Goal: Transaction & Acquisition: Purchase product/service

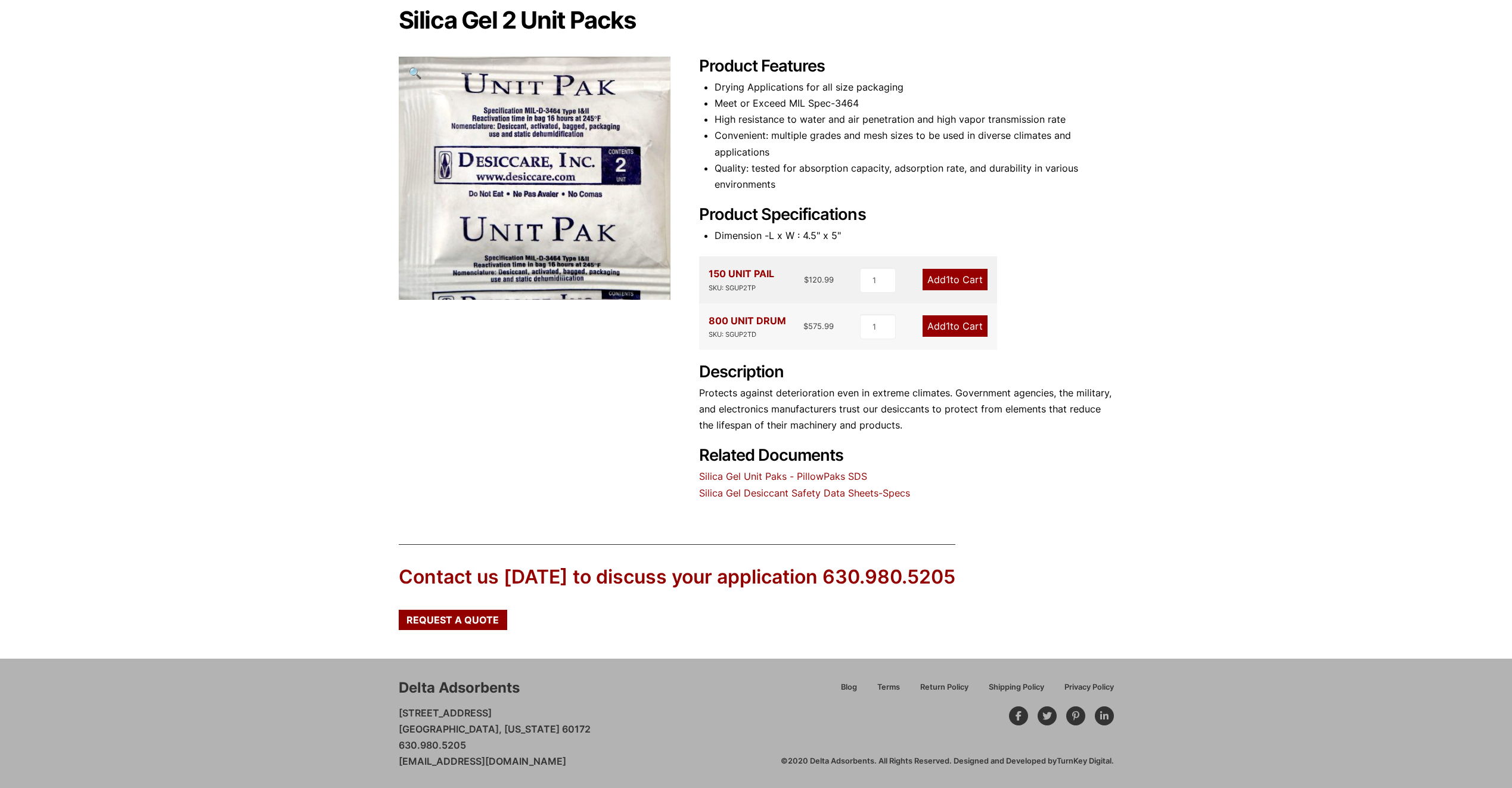
scroll to position [120, 0]
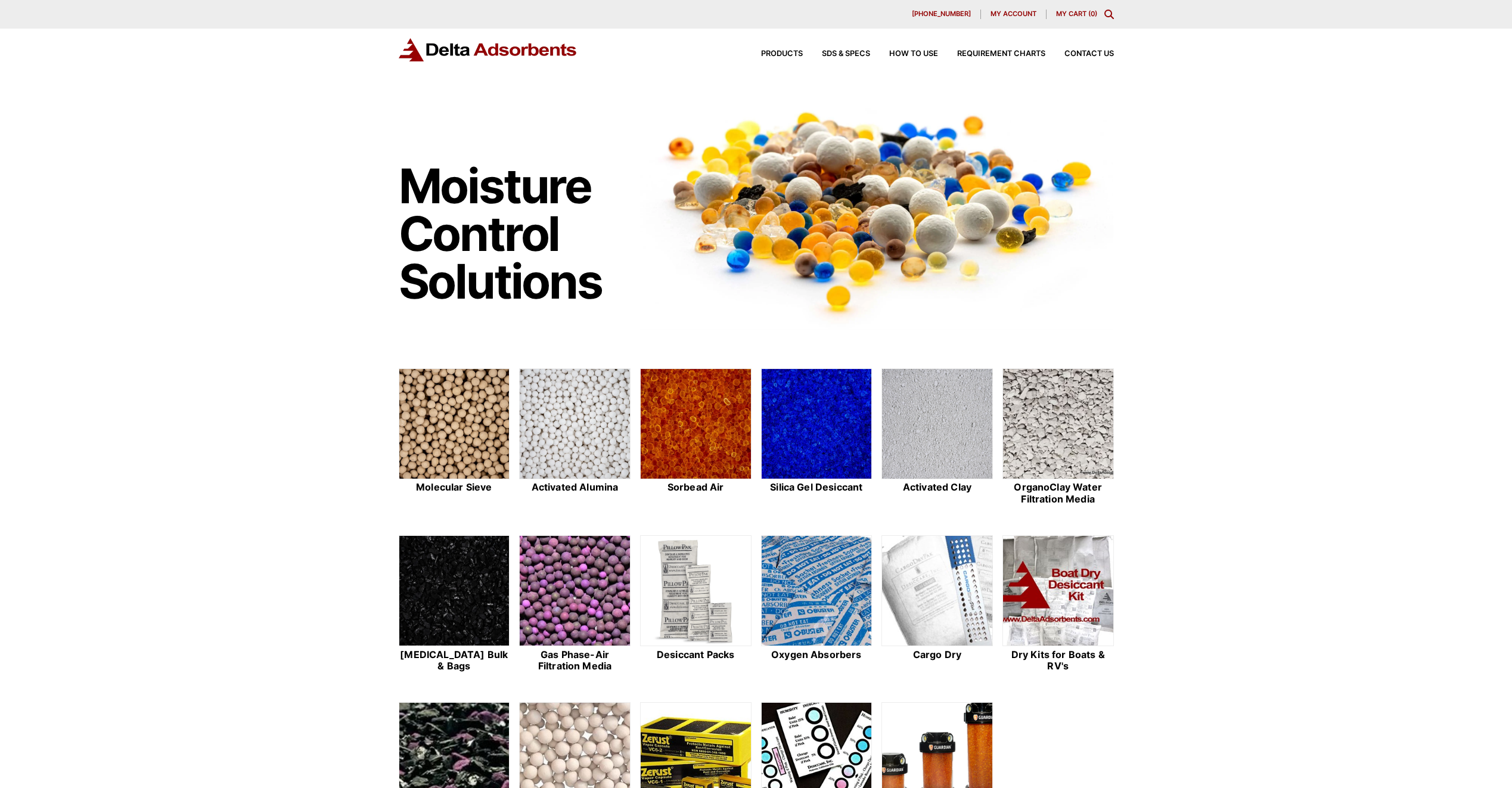
click at [774, 46] on div "Products SDS & SPECS How to Use Requirement Charts Contact Us" at bounding box center [928, 53] width 382 height 17
click at [776, 51] on span "Products" at bounding box center [782, 53] width 42 height 7
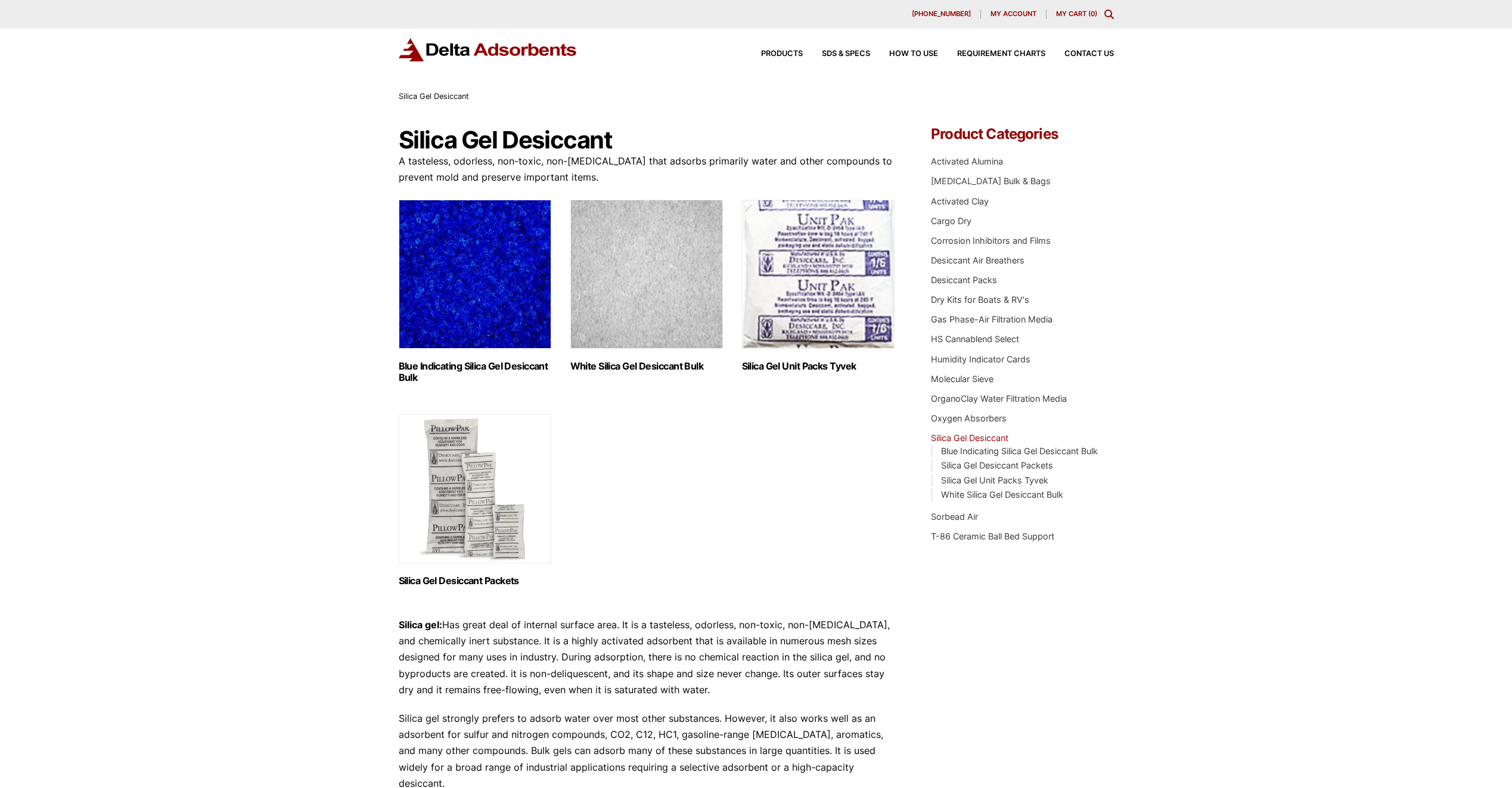
click at [449, 258] on img "Visit product category Blue Indicating Silica Gel Desiccant Bulk" at bounding box center [475, 274] width 153 height 149
click at [216, 354] on div "Our website has detected that you are using an outdated browser that will preve…" at bounding box center [756, 670] width 1512 height 1340
click at [485, 508] on img "Visit product category Silica Gel Desiccant Packets" at bounding box center [475, 489] width 153 height 149
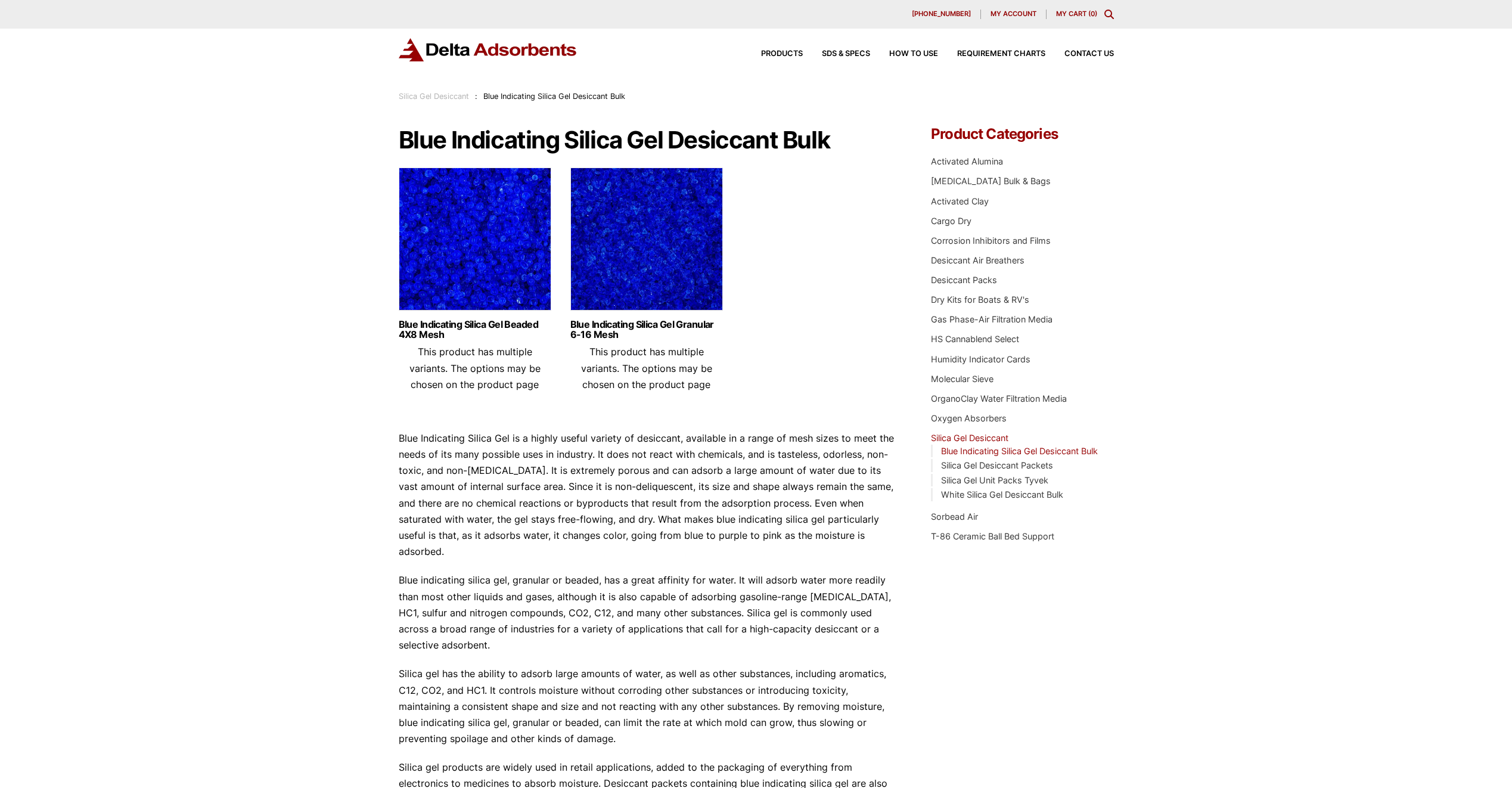
click at [591, 268] on img at bounding box center [647, 242] width 153 height 149
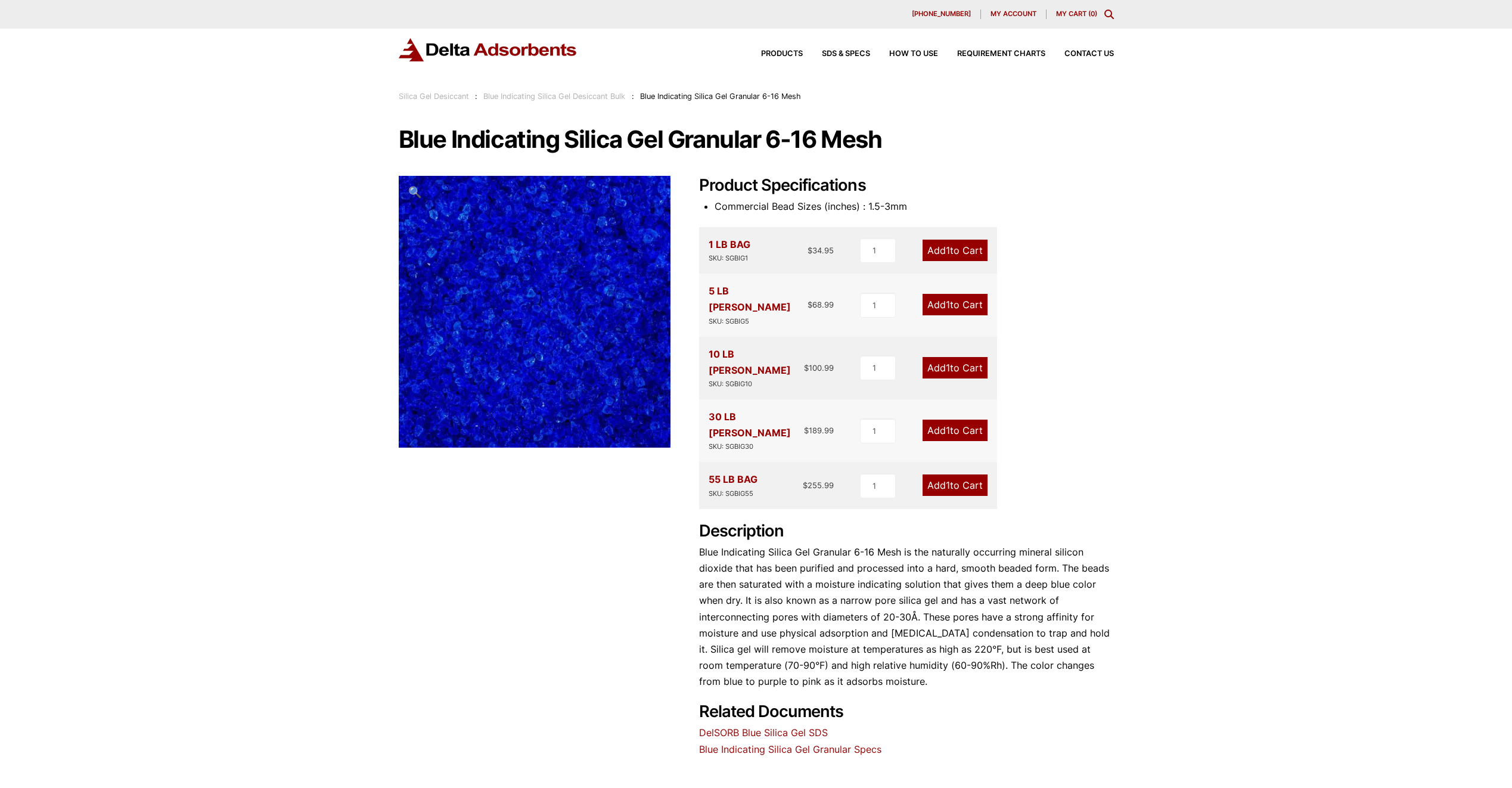
click at [248, 329] on div "Our website has detected that you are using an outdated browser that will preve…" at bounding box center [756, 522] width 1512 height 1045
click at [284, 89] on header "Our website has detected that you are using an outdated browser that will preve…" at bounding box center [756, 51] width 1512 height 103
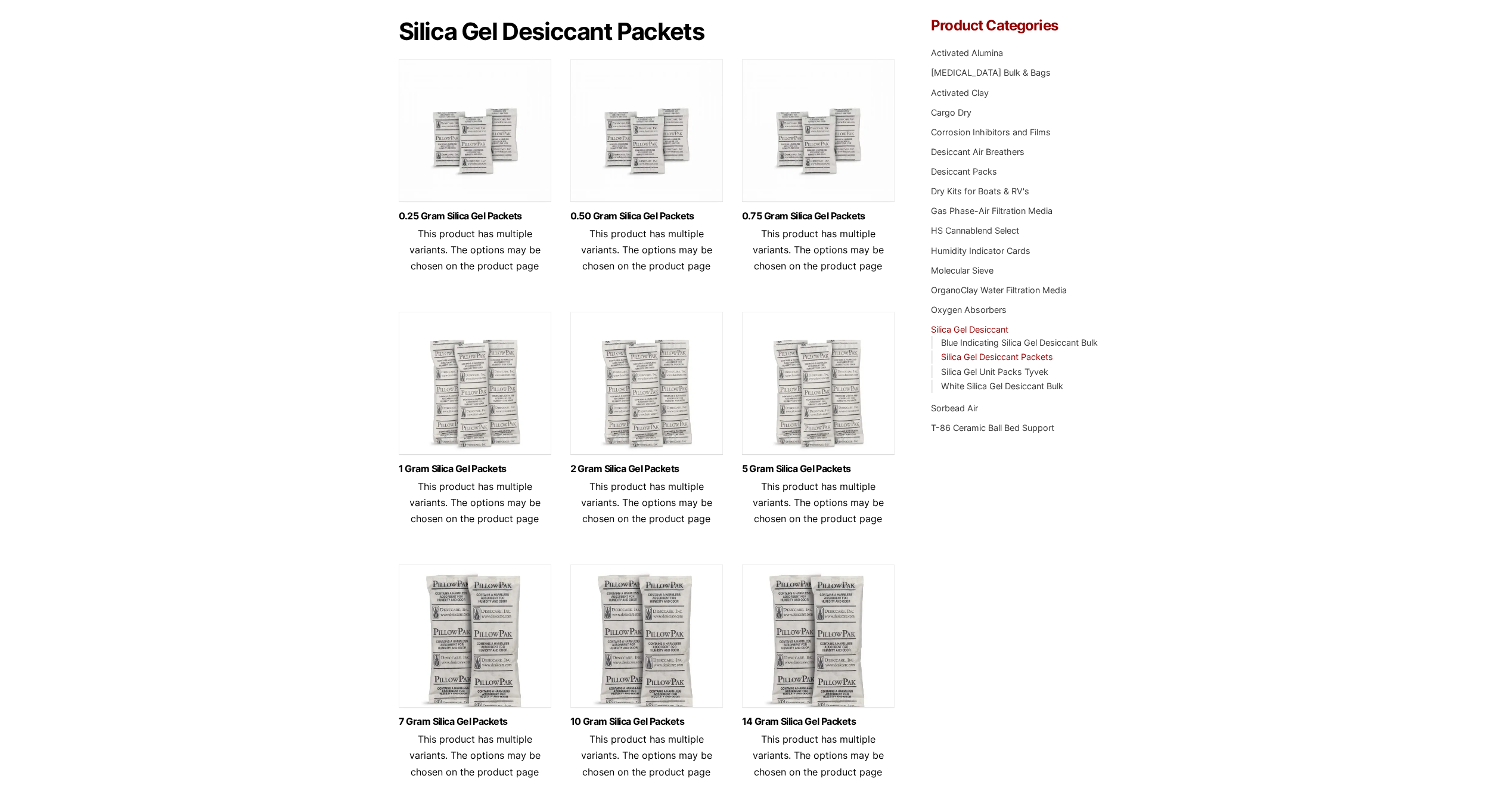
scroll to position [127, 0]
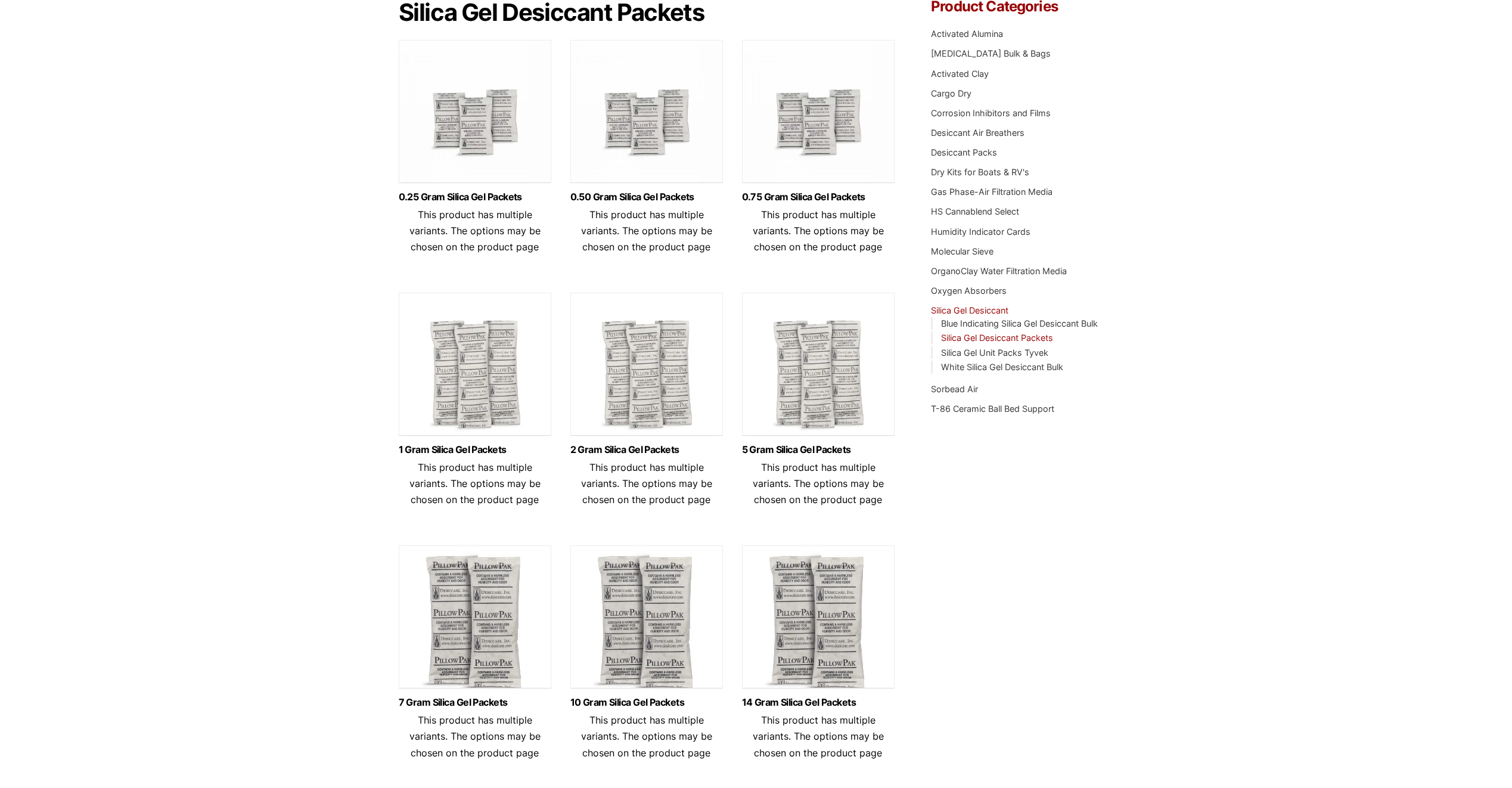
click at [830, 654] on img at bounding box center [819, 620] width 153 height 149
